Goal: Task Accomplishment & Management: Manage account settings

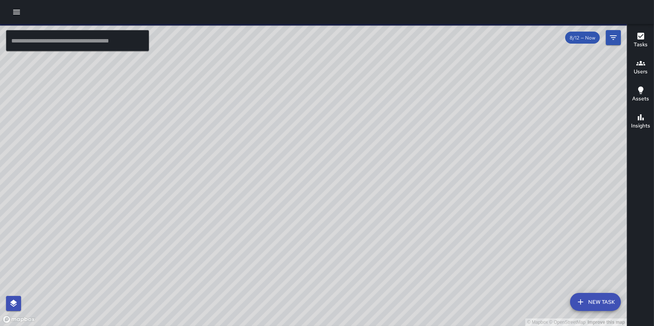
click at [18, 8] on icon "button" at bounding box center [16, 12] width 9 height 9
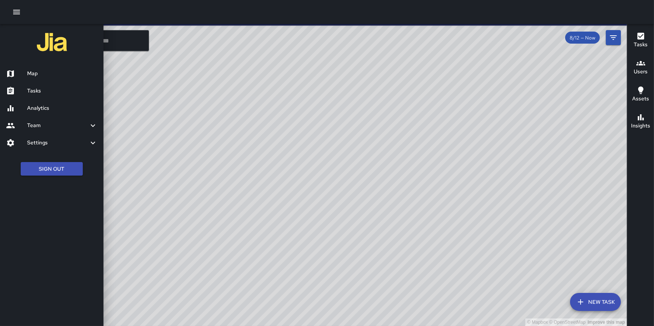
click at [55, 107] on h6 "Analytics" at bounding box center [62, 108] width 70 height 8
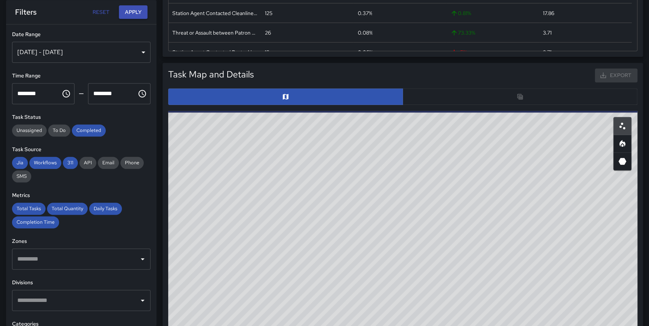
scroll to position [314, 0]
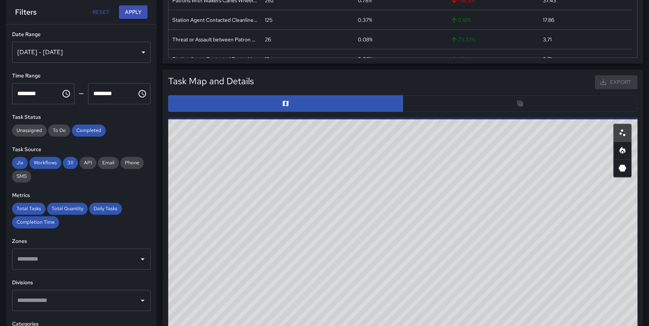
click at [521, 105] on div at bounding box center [402, 103] width 469 height 17
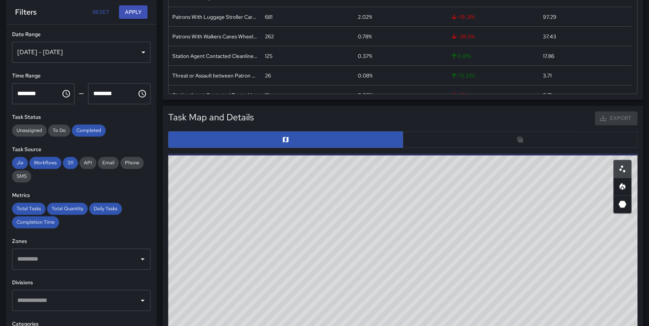
scroll to position [290, 0]
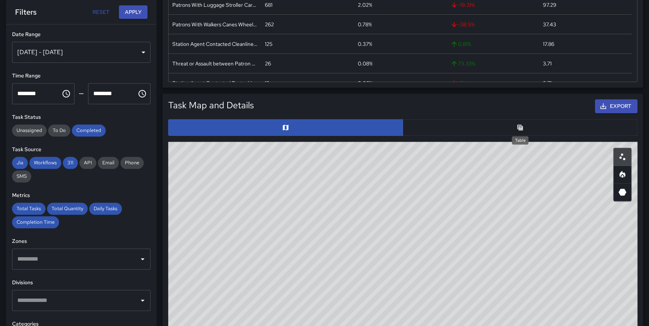
click at [518, 126] on icon "Table" at bounding box center [520, 128] width 8 height 8
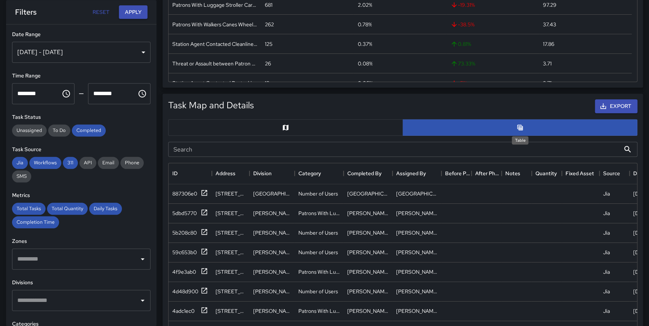
scroll to position [5, 6]
click at [200, 190] on div "887306e0" at bounding box center [190, 193] width 36 height 9
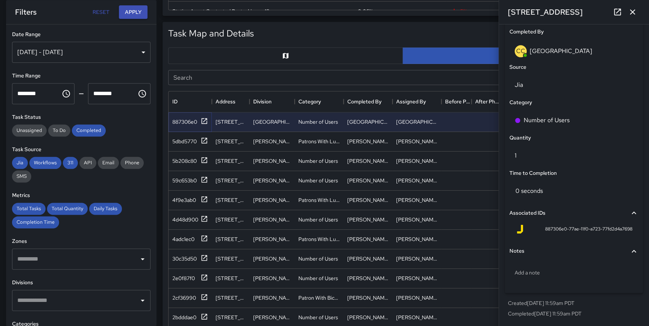
scroll to position [0, 0]
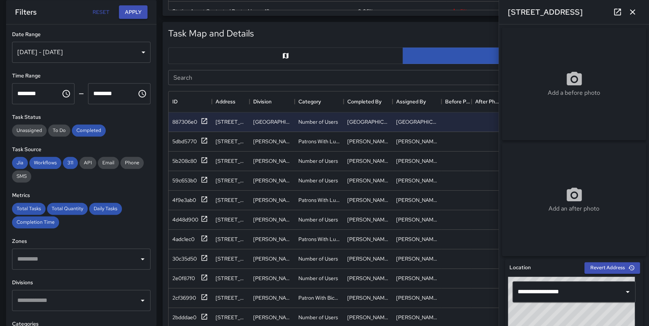
click at [631, 12] on icon "button" at bounding box center [632, 12] width 9 height 9
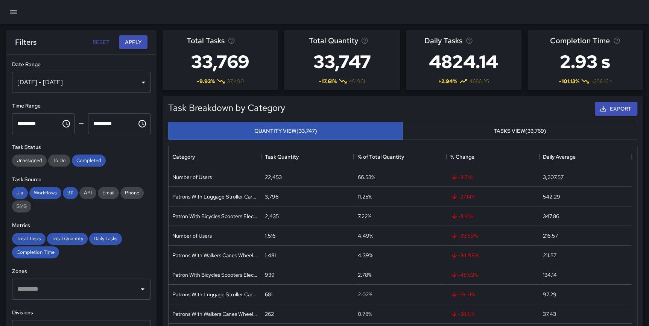
click at [11, 11] on icon "button" at bounding box center [13, 12] width 9 height 9
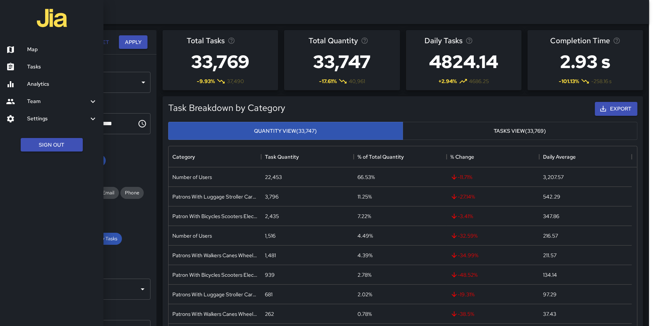
click at [644, 179] on div at bounding box center [327, 163] width 654 height 326
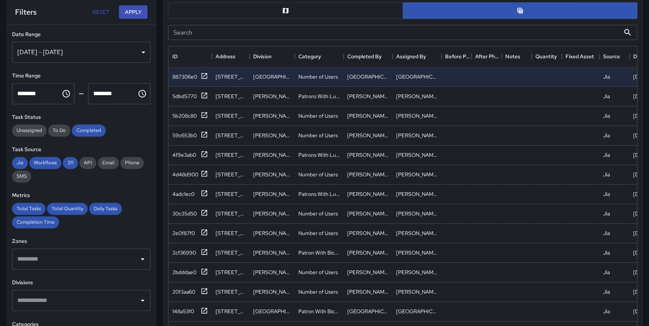
scroll to position [356, 0]
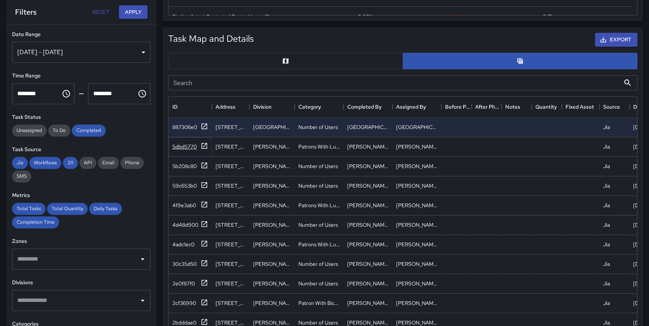
click at [203, 147] on icon at bounding box center [205, 146] width 8 height 8
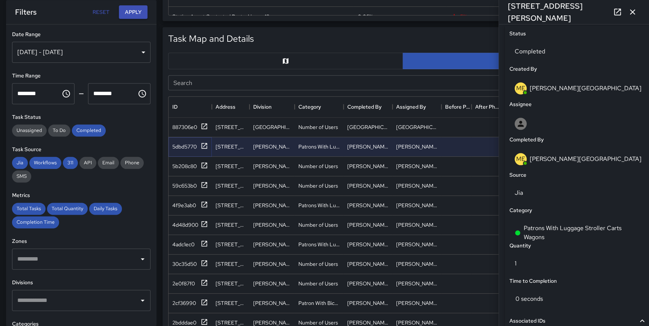
scroll to position [353, 0]
click at [549, 160] on p "[PERSON_NAME][GEOGRAPHIC_DATA]" at bounding box center [586, 158] width 112 height 8
click at [632, 14] on icon "button" at bounding box center [632, 12] width 9 height 9
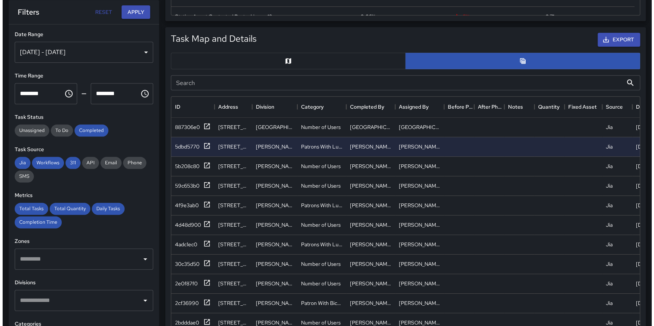
scroll to position [0, 0]
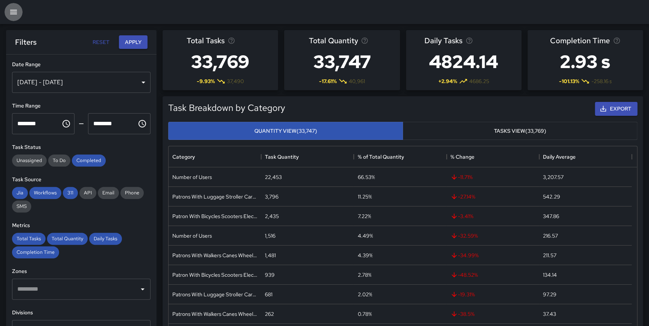
click at [12, 12] on icon "button" at bounding box center [13, 12] width 9 height 9
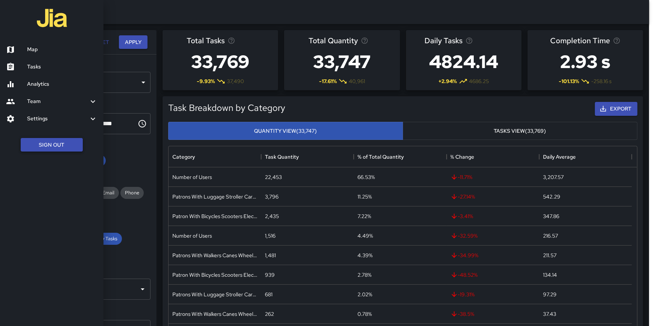
click at [50, 143] on button "Sign Out" at bounding box center [52, 145] width 62 height 14
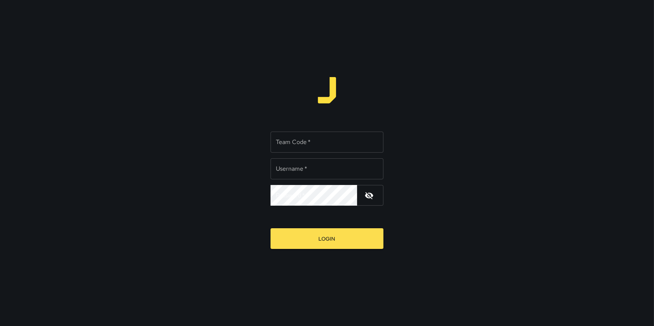
type input "**********"
click at [298, 140] on input "Team Code   *" at bounding box center [327, 142] width 113 height 21
type input "*"
type input "*****"
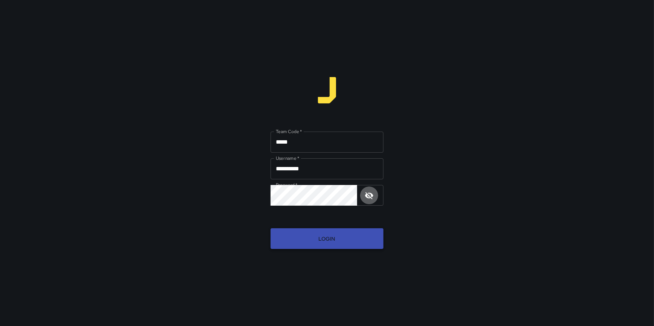
click at [331, 240] on button "Login" at bounding box center [327, 238] width 113 height 21
